Goal: Obtain resource: Download file/media

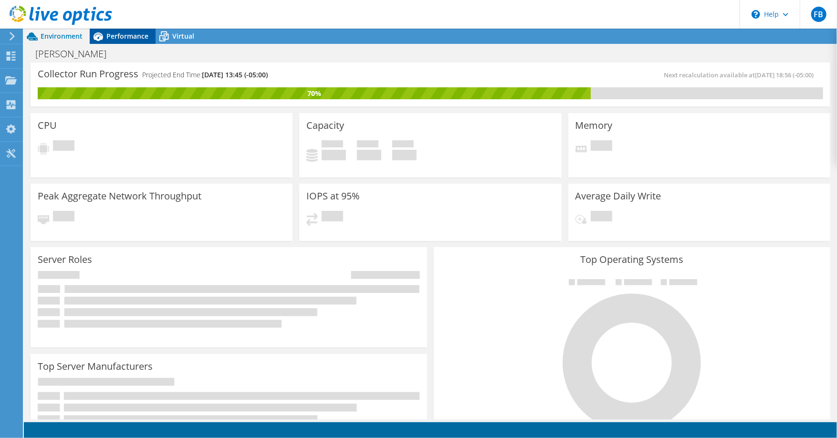
click at [136, 42] on div "Performance" at bounding box center [123, 36] width 66 height 15
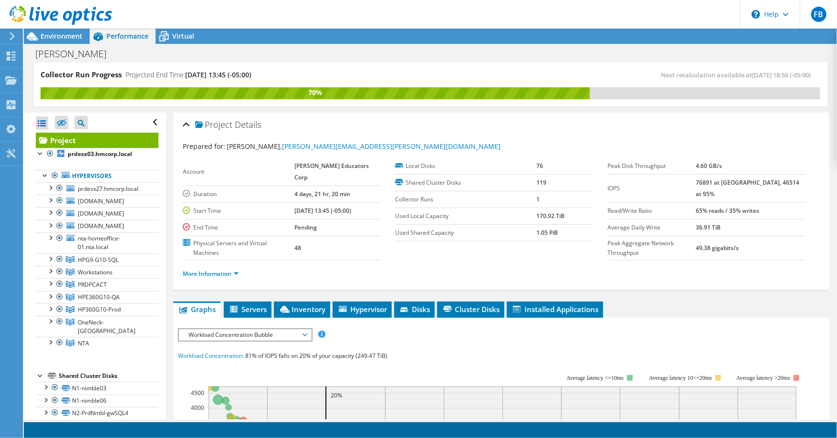
scroll to position [95, 0]
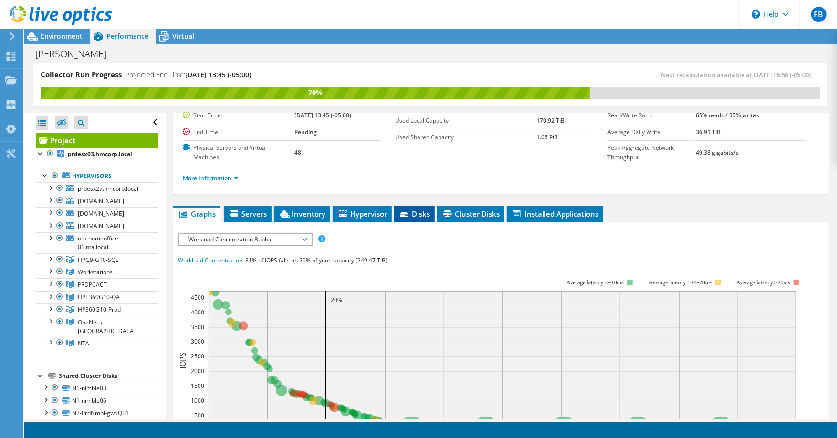
click at [426, 211] on span "Disks" at bounding box center [414, 214] width 31 height 10
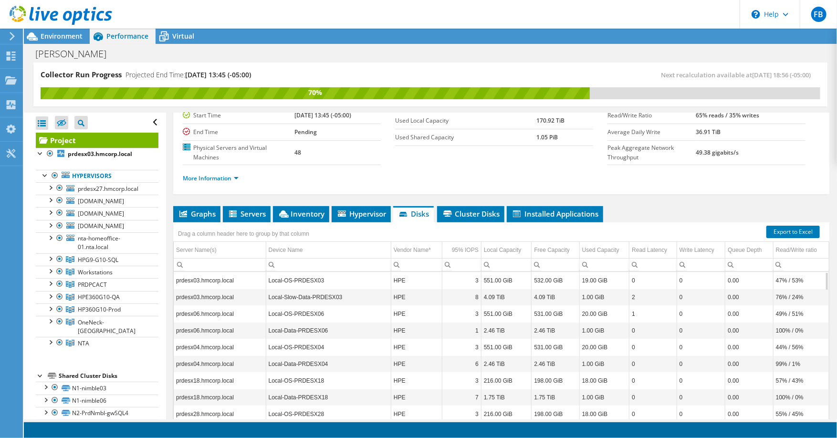
scroll to position [137, 0]
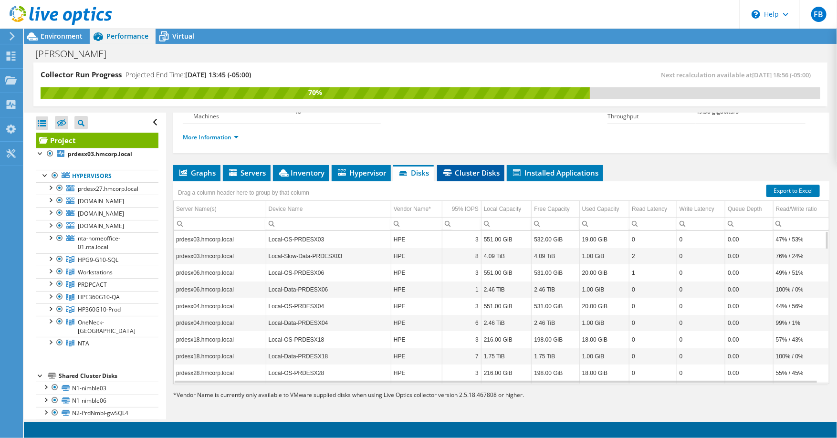
click at [488, 168] on span "Cluster Disks" at bounding box center [471, 173] width 58 height 10
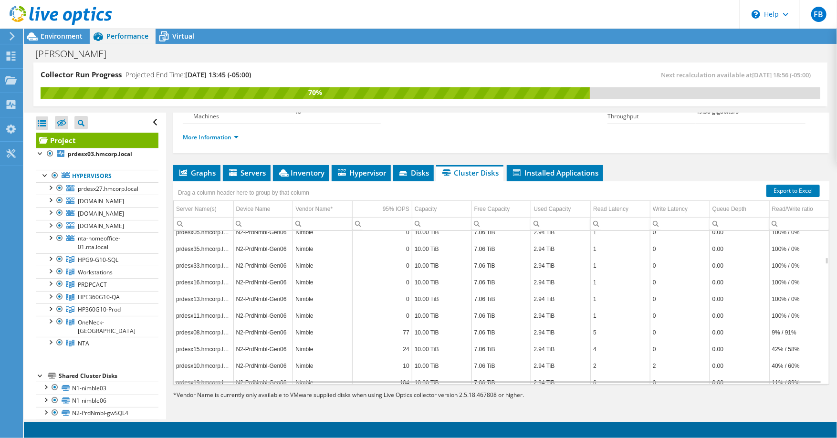
scroll to position [5155, 0]
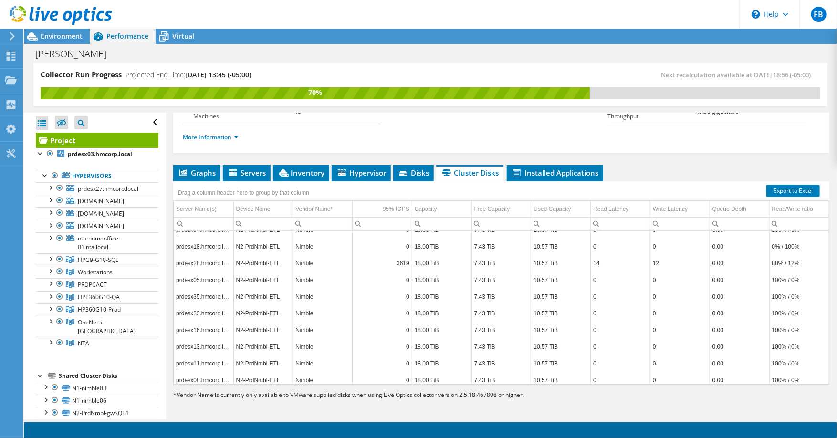
drag, startPoint x: 654, startPoint y: 326, endPoint x: 551, endPoint y: 124, distance: 226.9
click at [551, 124] on div "More Information" at bounding box center [501, 137] width 637 height 27
click at [782, 185] on link "Export to Excel" at bounding box center [793, 191] width 53 height 12
click at [837, 98] on html "FB End User FRED BASKETT fred.baskett@horacemann.com Horace Mann Educators Corp…" at bounding box center [418, 219] width 837 height 438
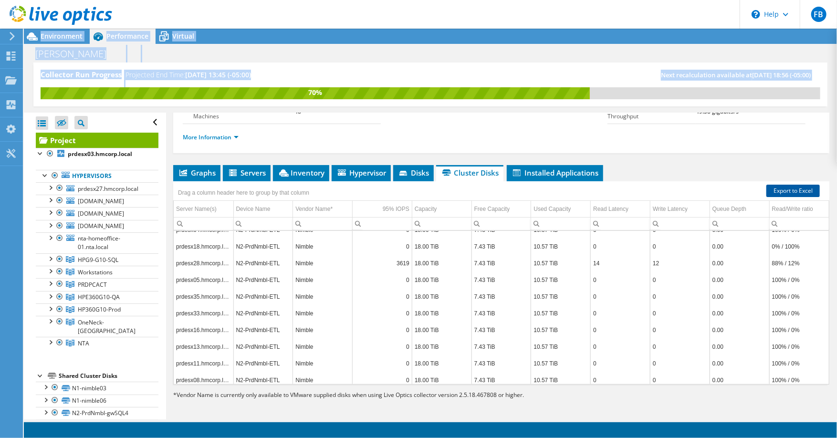
click at [801, 189] on link "Export to Excel" at bounding box center [793, 191] width 53 height 12
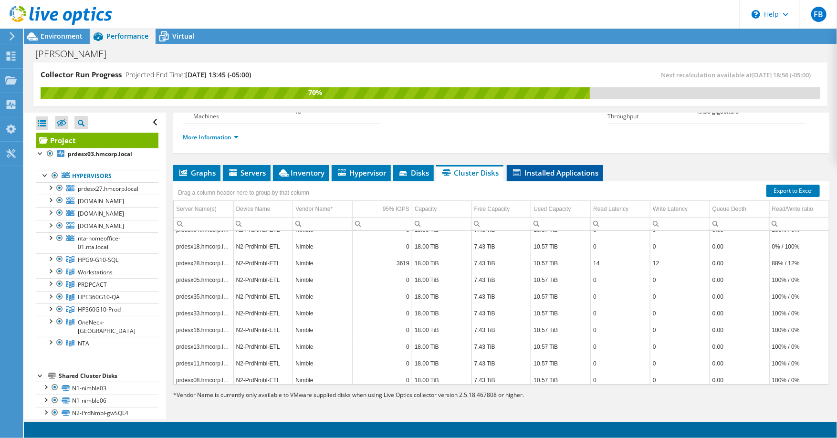
click at [562, 168] on span "Installed Applications" at bounding box center [555, 173] width 87 height 10
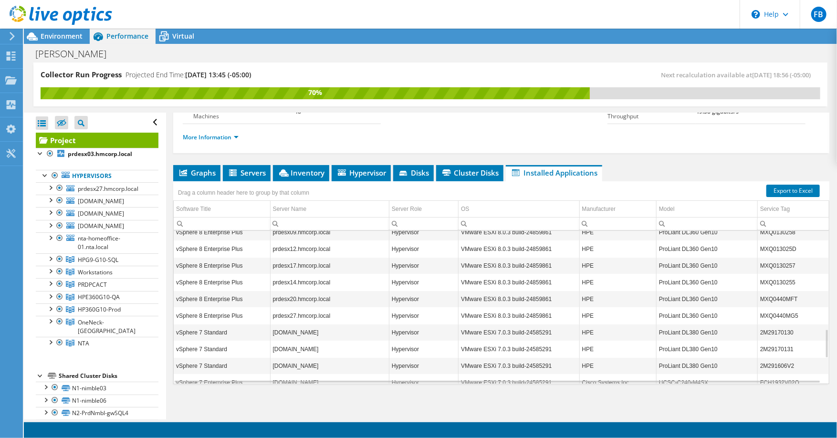
scroll to position [573, 0]
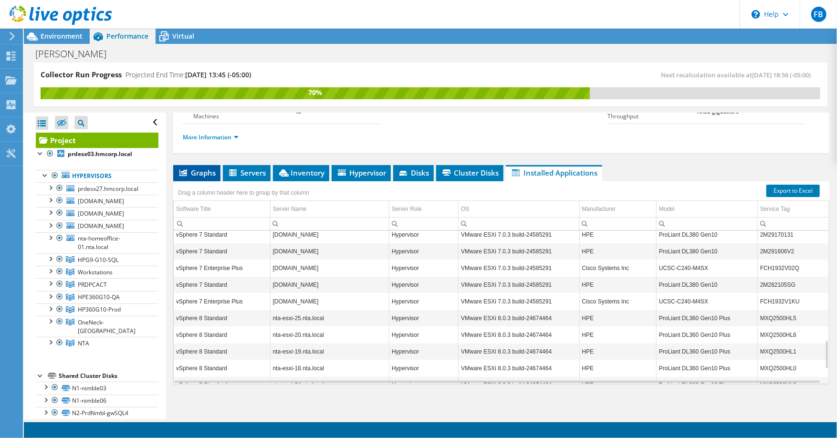
click at [205, 176] on li "Graphs" at bounding box center [196, 173] width 47 height 16
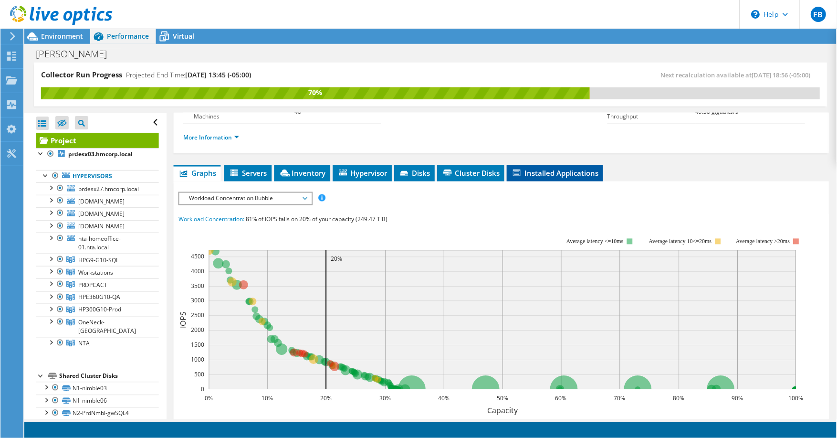
scroll to position [326, 0]
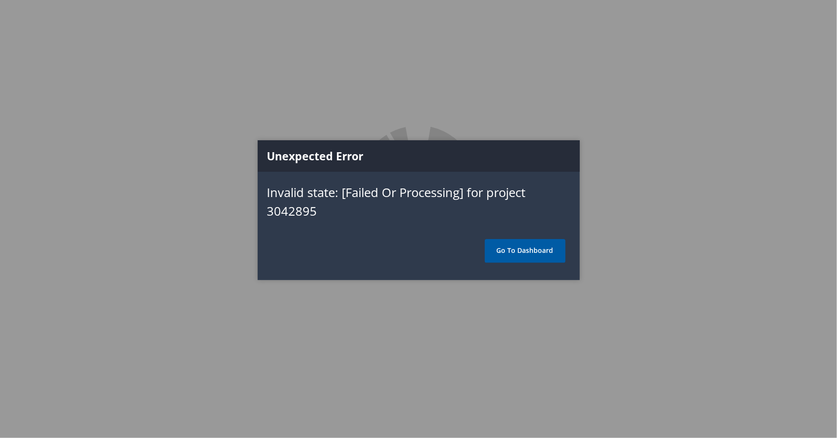
click at [537, 251] on link "Go To Dashboard" at bounding box center [525, 251] width 81 height 24
click at [537, 253] on link "Go To Dashboard" at bounding box center [525, 251] width 81 height 24
